Goal: Task Accomplishment & Management: Complete application form

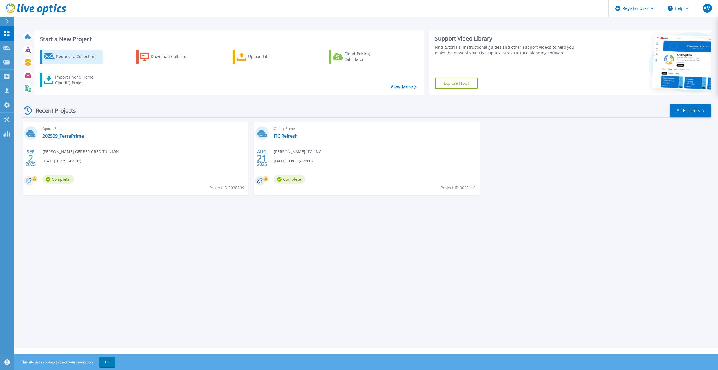
click at [78, 54] on div "Request a Collection" at bounding box center [78, 56] width 45 height 11
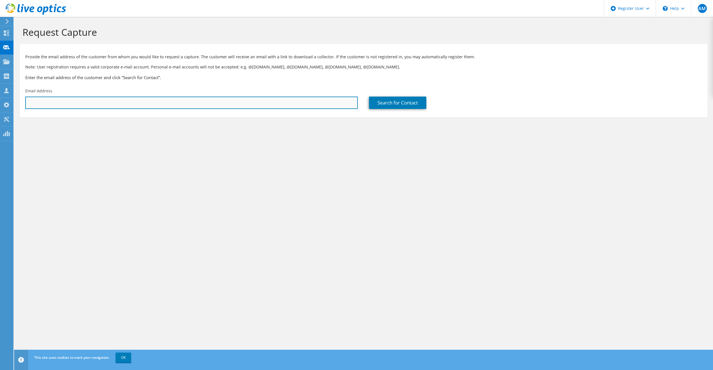
click at [114, 101] on input "text" at bounding box center [191, 102] width 333 height 12
paste input "[EMAIL_ADDRESS][DOMAIN_NAME]"
type input "[EMAIL_ADDRESS][DOMAIN_NAME]"
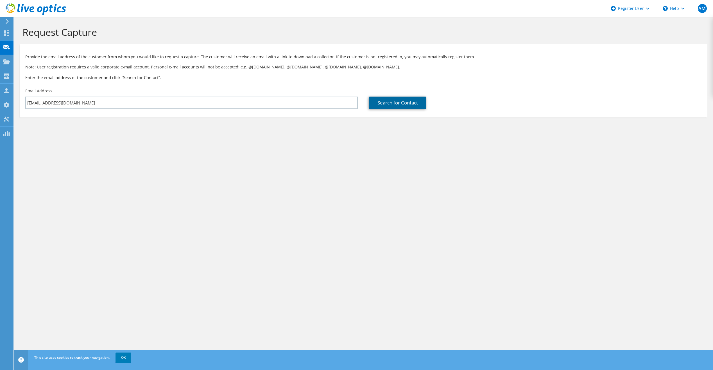
click at [382, 107] on link "Search for Contact" at bounding box center [397, 102] width 57 height 12
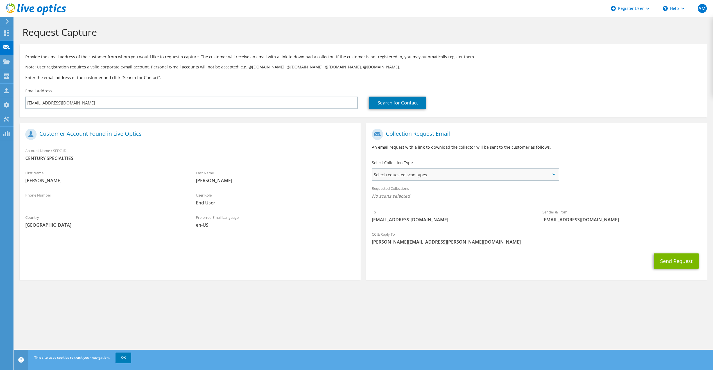
click at [503, 168] on div "Select requested scan types Server Virtualization Optical Prime AWS Nutanix SC" at bounding box center [465, 174] width 187 height 12
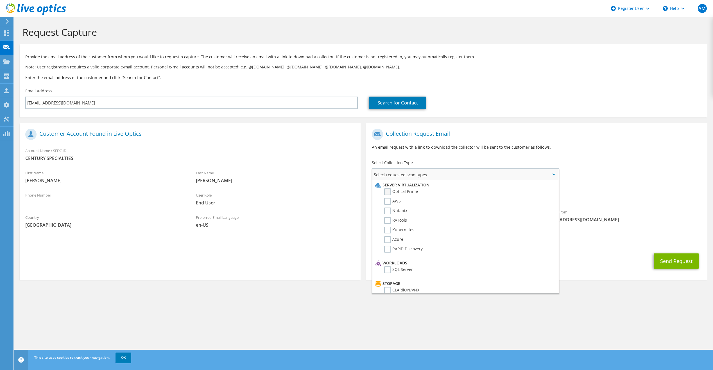
click at [389, 191] on label "Optical Prime" at bounding box center [401, 191] width 34 height 7
click at [0, 0] on input "Optical Prime" at bounding box center [0, 0] width 0 height 0
click at [618, 199] on span "Optical Prime" at bounding box center [537, 197] width 330 height 9
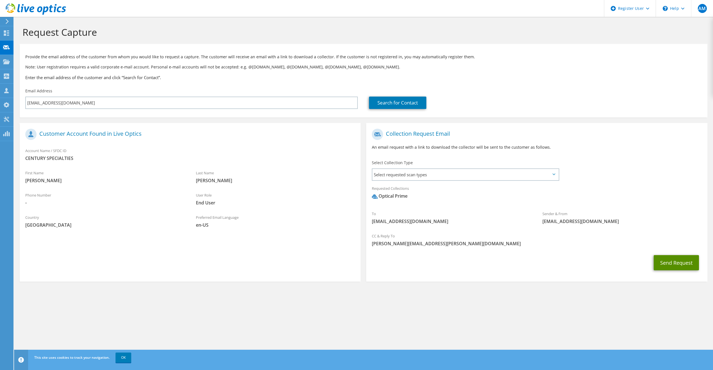
click at [666, 260] on button "Send Request" at bounding box center [676, 262] width 45 height 15
